Goal: Navigation & Orientation: Find specific page/section

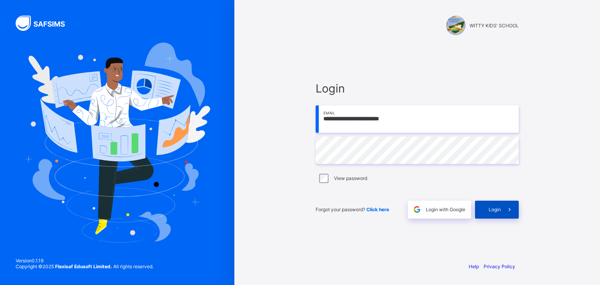
click at [487, 207] on div "Login" at bounding box center [497, 210] width 44 height 18
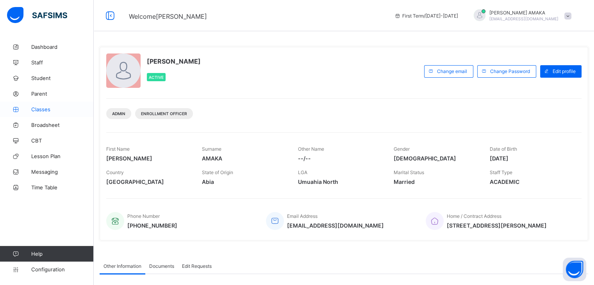
click at [45, 110] on span "Classes" at bounding box center [62, 109] width 62 height 6
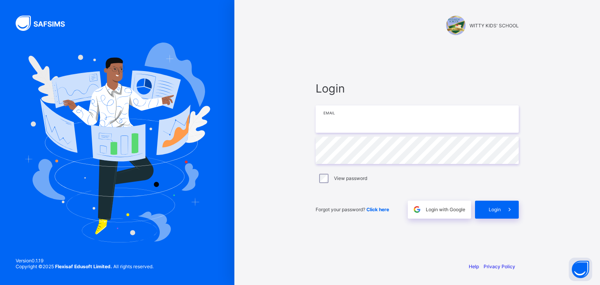
click at [353, 120] on input "email" at bounding box center [417, 118] width 203 height 27
type input "**********"
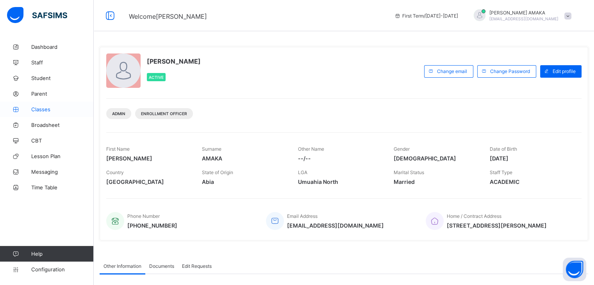
click at [38, 109] on span "Classes" at bounding box center [62, 109] width 62 height 6
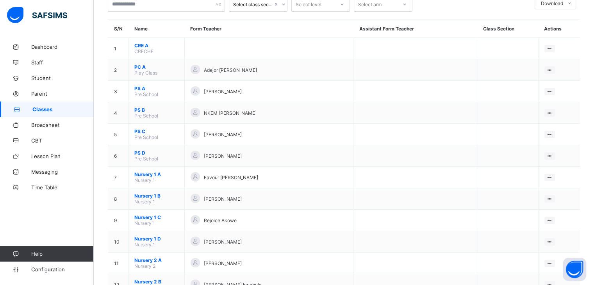
scroll to position [50, 0]
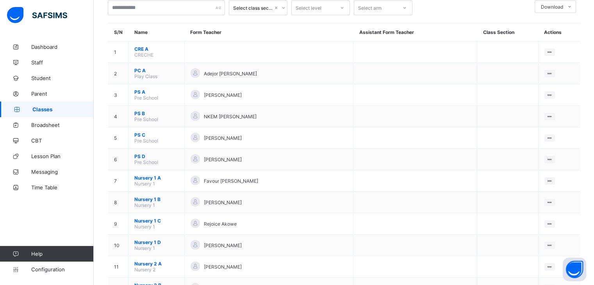
click at [313, 27] on th "Form Teacher" at bounding box center [268, 32] width 169 height 18
click at [89, 45] on span "Dashboard" at bounding box center [62, 47] width 62 height 6
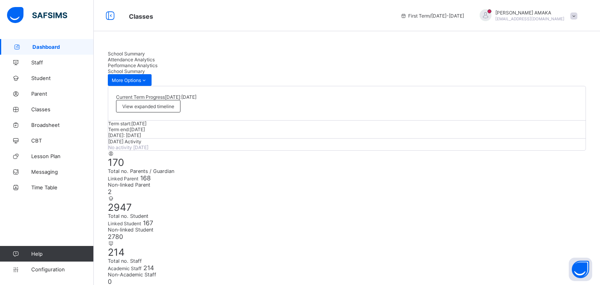
click at [38, 113] on link "Classes" at bounding box center [47, 110] width 94 height 16
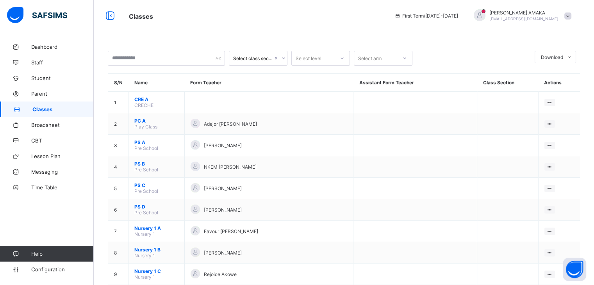
click at [571, 18] on span at bounding box center [567, 15] width 7 height 7
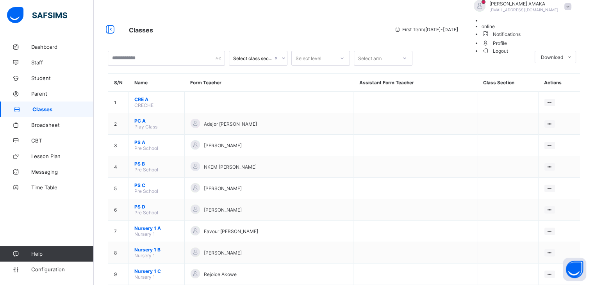
click at [508, 55] on span "Logout" at bounding box center [495, 51] width 27 height 8
